Goal: Task Accomplishment & Management: Manage account settings

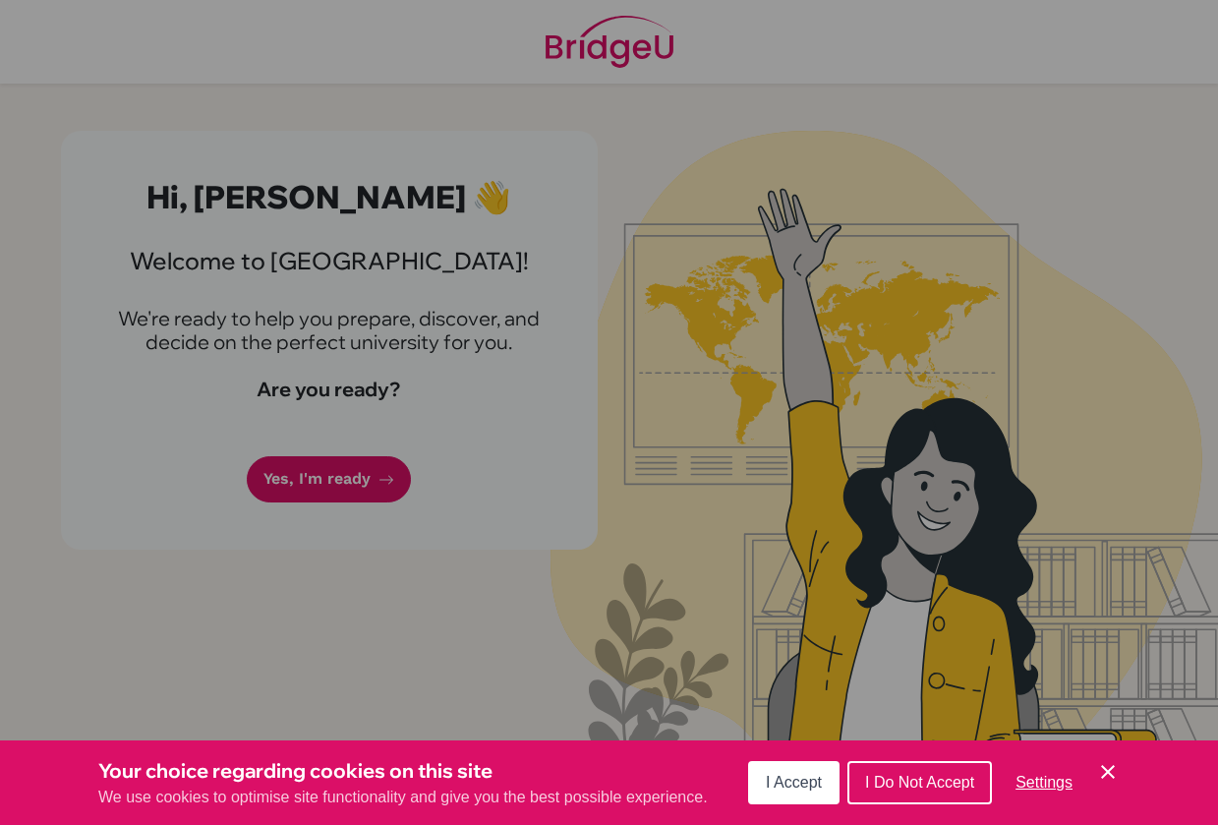
click at [821, 785] on span "I Accept" at bounding box center [794, 782] width 56 height 17
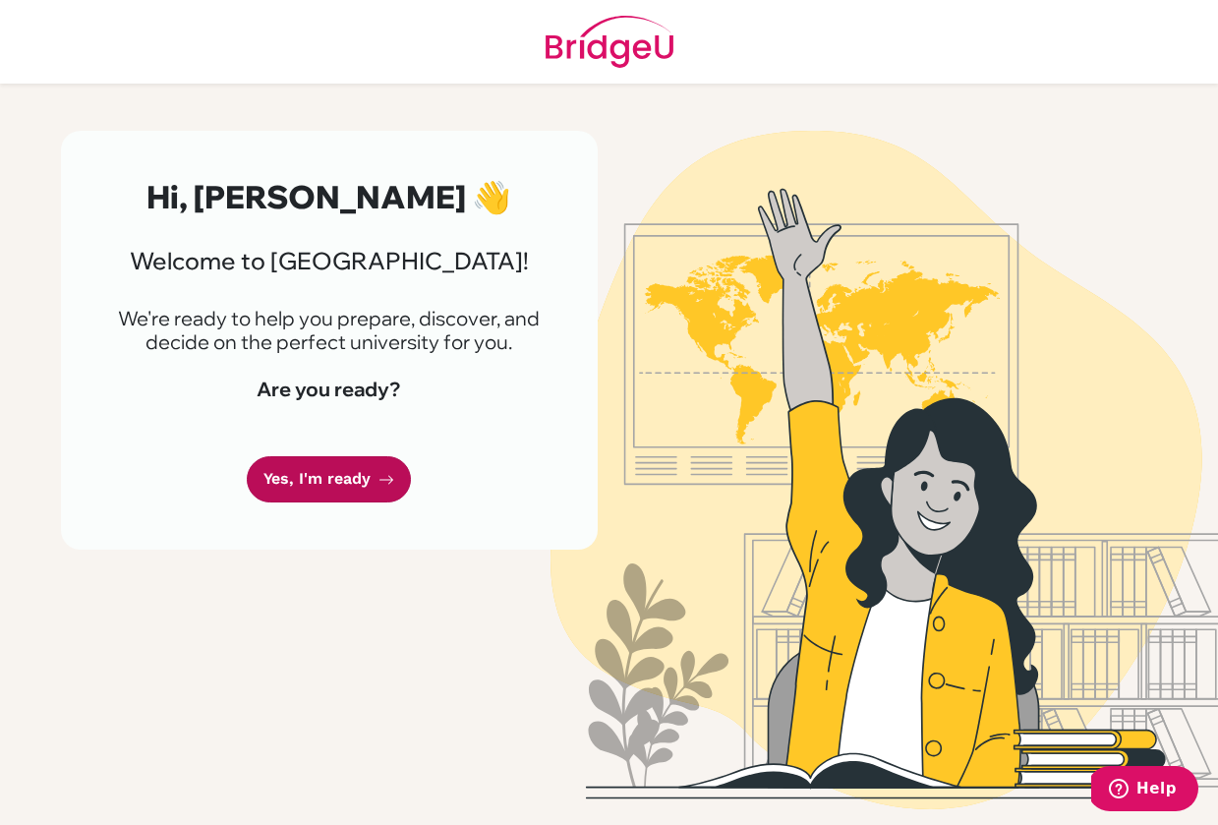
click at [324, 479] on link "Yes, I'm ready" at bounding box center [329, 479] width 164 height 46
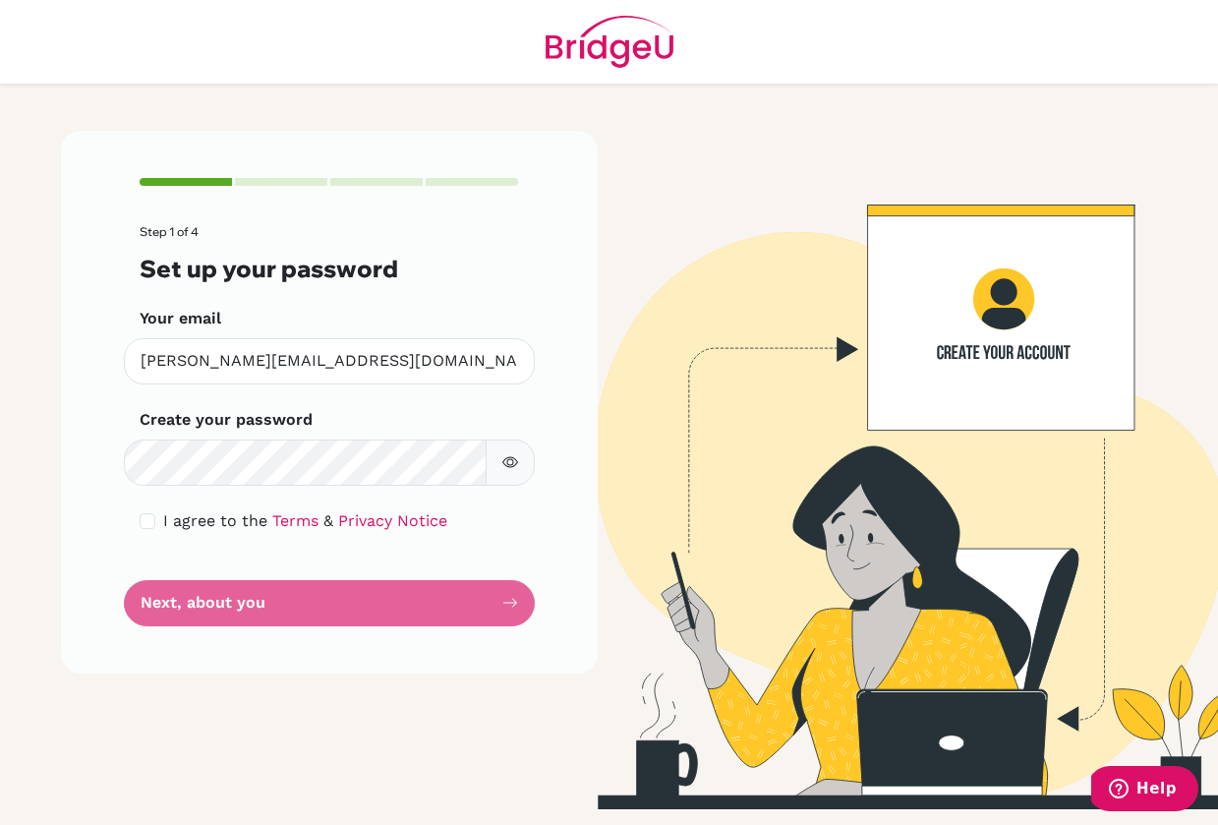
click at [505, 467] on icon "button" at bounding box center [510, 462] width 16 height 16
click at [142, 520] on input "checkbox" at bounding box center [148, 521] width 16 height 16
checkbox input "true"
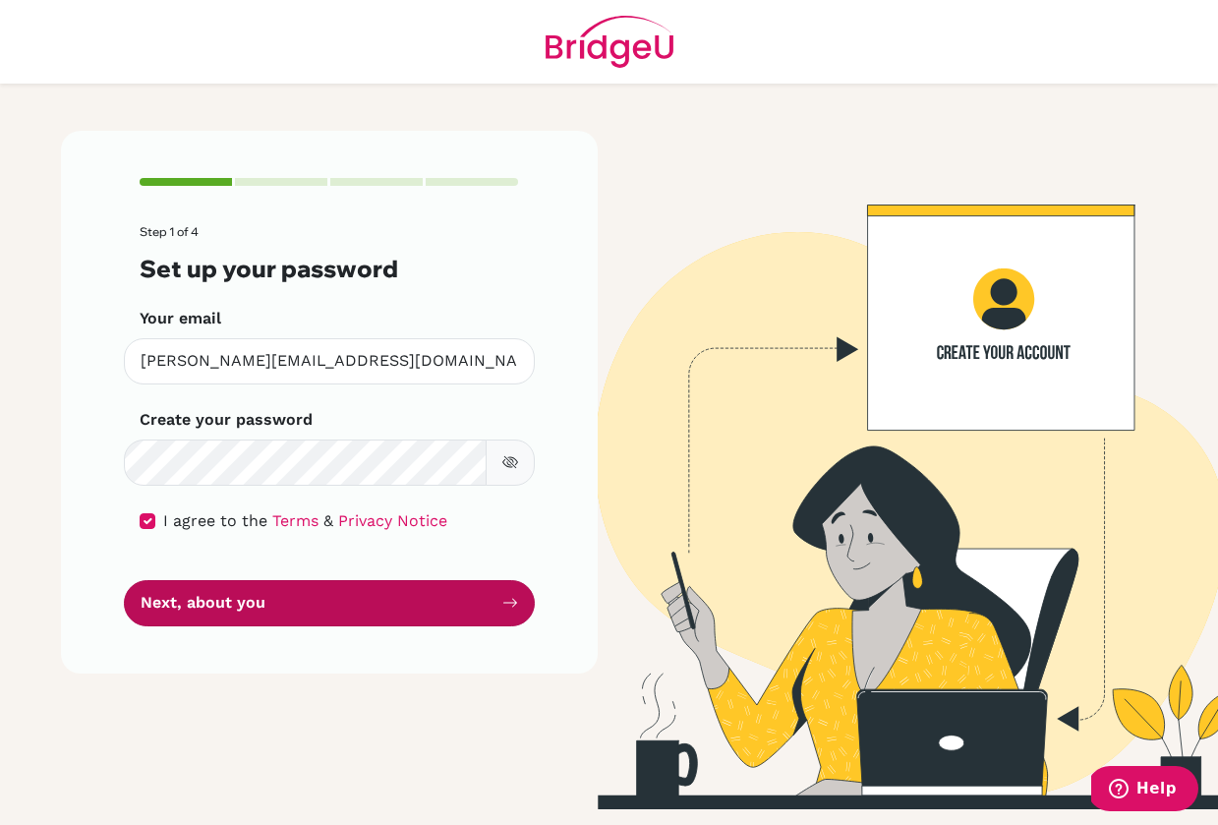
click at [245, 590] on button "Next, about you" at bounding box center [329, 603] width 411 height 46
